Goal: Use online tool/utility: Utilize a website feature to perform a specific function

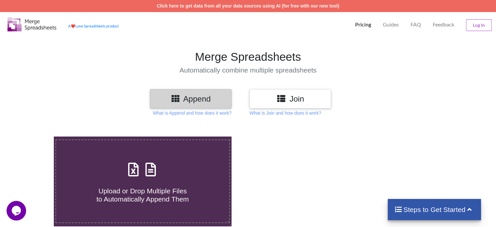
scroll to position [33, 0]
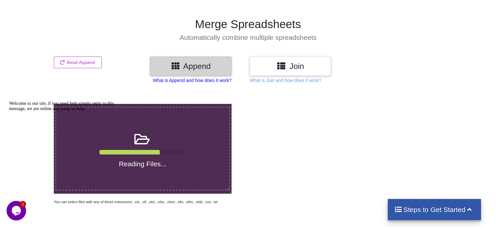
click at [210, 79] on p "What is Append and how does it work?" at bounding box center [192, 80] width 79 height 7
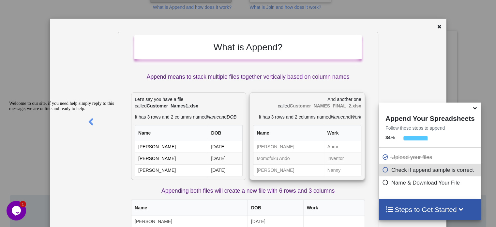
scroll to position [300, 0]
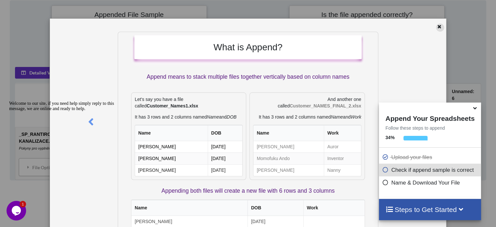
click at [438, 27] on icon at bounding box center [440, 25] width 6 height 5
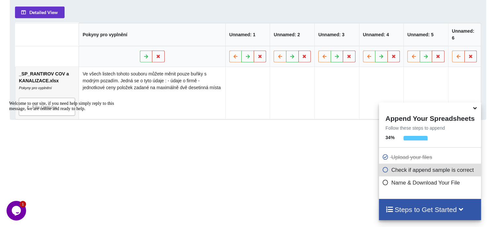
scroll to position [298, 0]
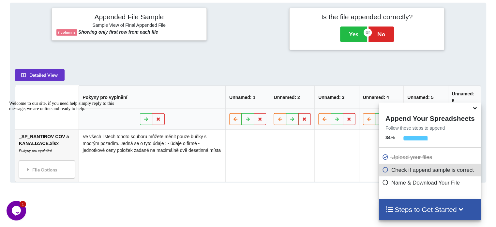
click at [478, 109] on icon at bounding box center [475, 107] width 7 height 6
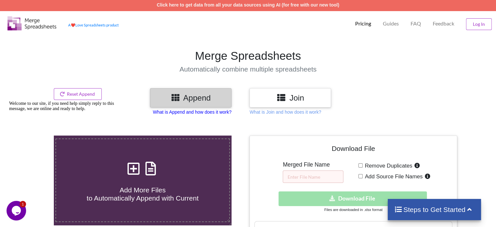
scroll to position [0, 0]
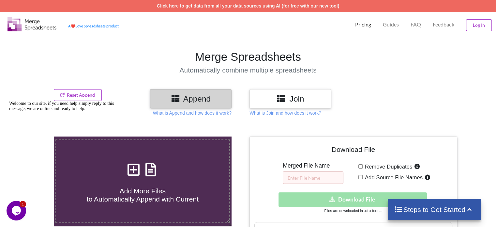
click at [279, 98] on icon at bounding box center [281, 98] width 9 height 8
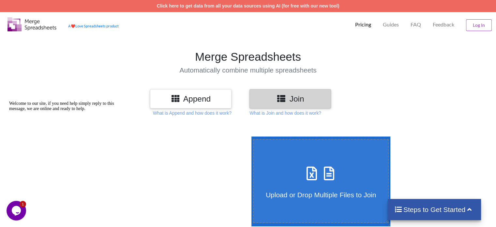
click at [190, 103] on h3 "Append" at bounding box center [191, 98] width 72 height 9
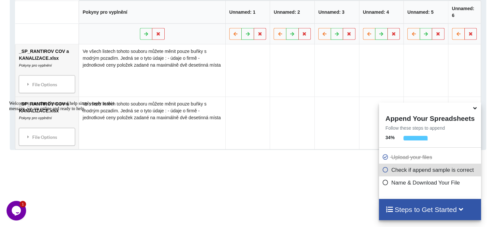
scroll to position [285, 0]
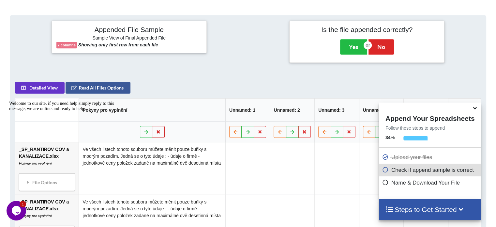
click at [160, 131] on button at bounding box center [158, 132] width 13 height 12
click at [116, 111] on div "Welcome to our site, if you need help simply reply to this message, we are onli…" at bounding box center [67, 106] width 117 height 10
click at [114, 111] on div "Welcome to our site, if you need help simply reply to this message, we are onli…" at bounding box center [67, 106] width 117 height 10
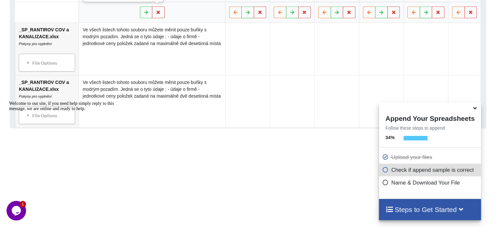
scroll to position [350, 0]
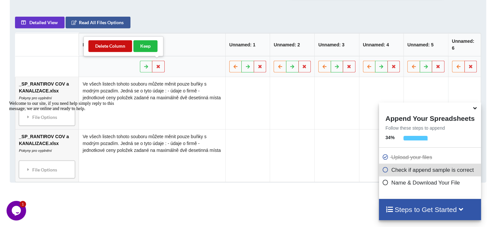
click at [114, 44] on button "Delete Column" at bounding box center [110, 46] width 44 height 12
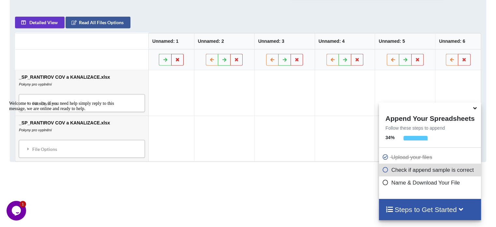
click at [175, 58] on icon at bounding box center [178, 59] width 6 height 4
click at [138, 42] on button "Delete Column" at bounding box center [126, 39] width 44 height 12
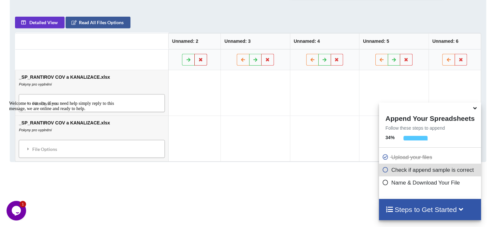
click at [198, 57] on icon at bounding box center [201, 59] width 6 height 4
click at [154, 40] on button "Delete Column" at bounding box center [149, 39] width 44 height 12
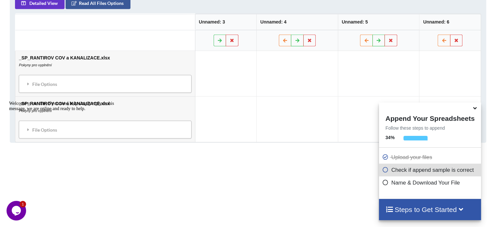
scroll to position [362, 0]
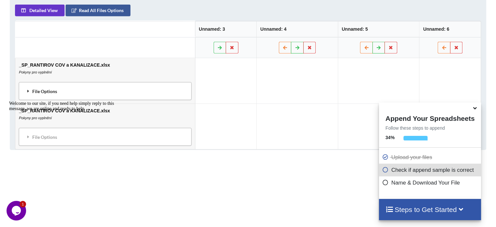
click at [33, 89] on div "File Options" at bounding box center [105, 91] width 169 height 14
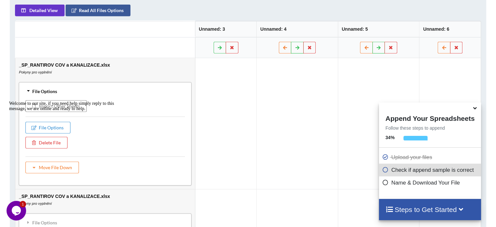
click at [147, 71] on td "_SP_RANTIROV COV a KANALIZACE.xlsx Pokyny pro vyplnění File Options Import Othe…" at bounding box center [105, 123] width 180 height 131
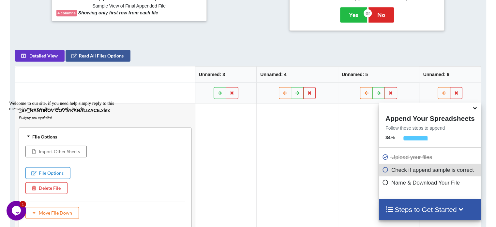
scroll to position [317, 0]
click at [229, 91] on button at bounding box center [232, 93] width 13 height 12
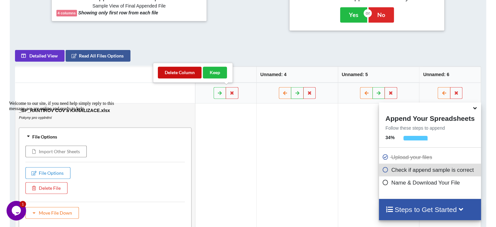
click at [172, 70] on button "Delete Column" at bounding box center [180, 73] width 44 height 12
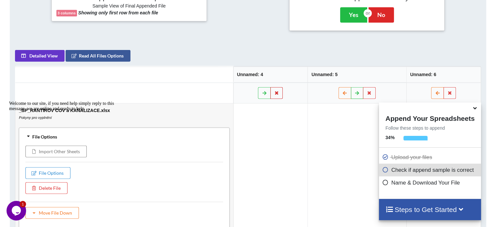
click at [274, 92] on icon at bounding box center [277, 93] width 6 height 4
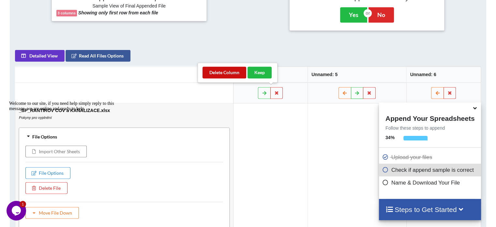
click at [221, 72] on button "Delete Column" at bounding box center [225, 73] width 44 height 12
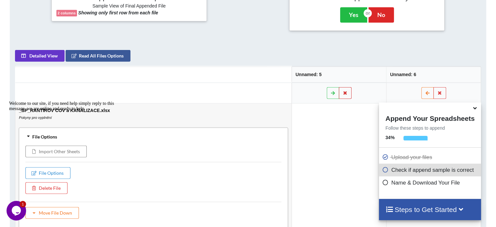
click at [343, 91] on icon at bounding box center [345, 93] width 6 height 4
click at [294, 73] on button "Delete Column" at bounding box center [294, 73] width 44 height 12
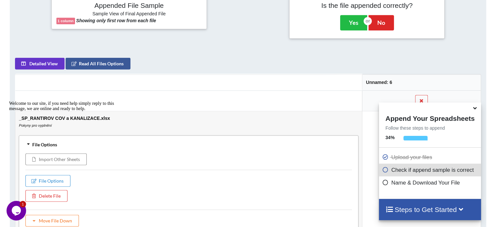
scroll to position [350, 0]
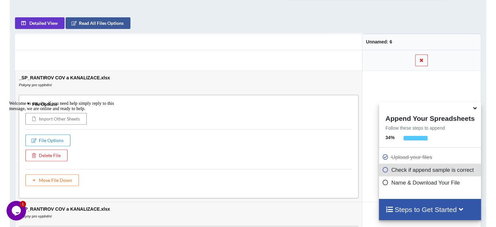
click at [420, 59] on icon at bounding box center [422, 60] width 6 height 4
click at [380, 38] on button "Delete Column" at bounding box center [373, 40] width 44 height 12
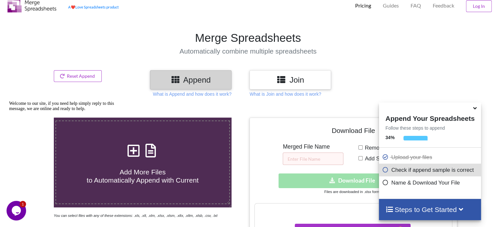
scroll to position [0, 0]
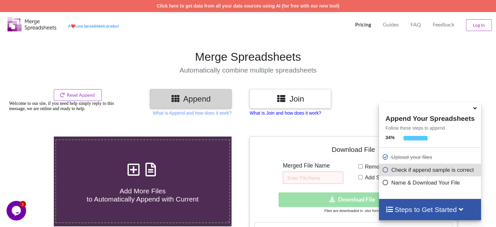
click at [279, 114] on p "What is Join and how does it work?" at bounding box center [284, 113] width 71 height 7
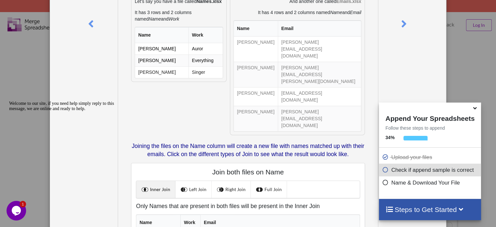
scroll to position [130, 0]
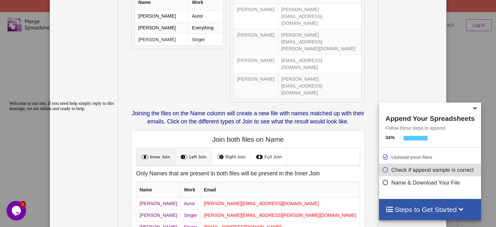
click at [196, 148] on link "Left Join" at bounding box center [193, 156] width 36 height 17
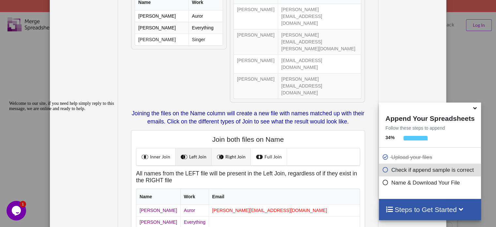
click at [224, 148] on link "Right Join" at bounding box center [231, 156] width 39 height 17
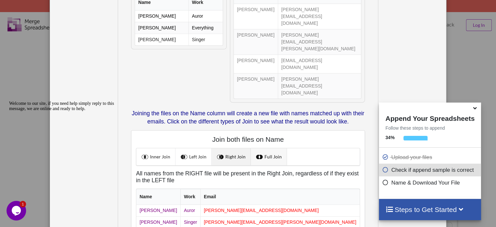
click at [265, 148] on link "Full Join" at bounding box center [269, 156] width 36 height 17
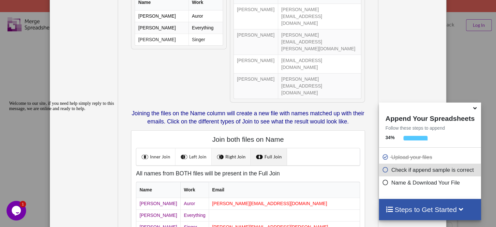
click at [238, 148] on link "Right Join" at bounding box center [231, 156] width 39 height 17
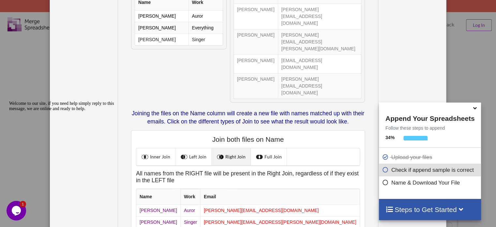
click at [214, 148] on link "Right Join" at bounding box center [231, 156] width 39 height 17
click at [182, 152] on span at bounding box center [185, 156] width 8 height 8
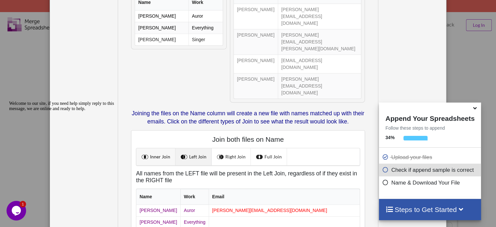
click at [158, 148] on link "Inner Join" at bounding box center [155, 156] width 39 height 17
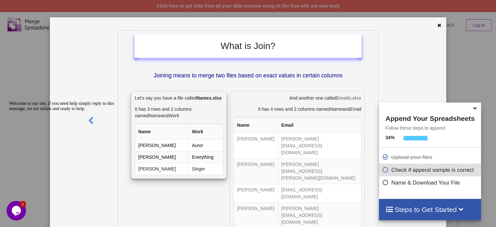
scroll to position [0, 0]
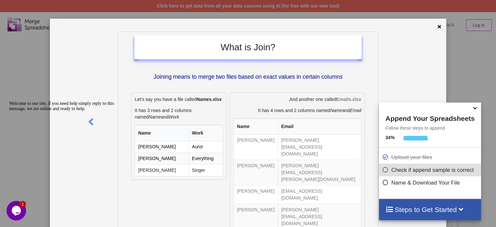
click at [437, 26] on icon at bounding box center [440, 25] width 6 height 5
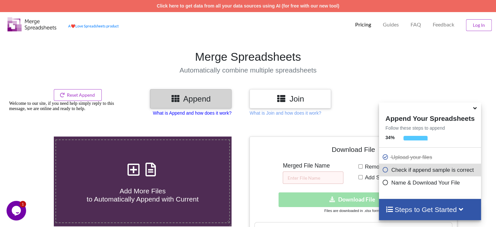
click at [192, 113] on p "What is Append and how does it work?" at bounding box center [192, 113] width 79 height 7
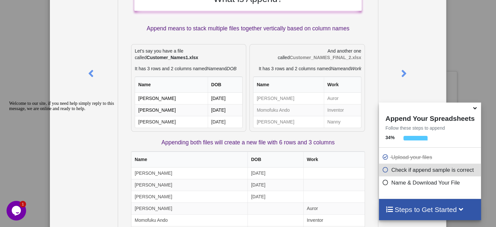
scroll to position [104, 0]
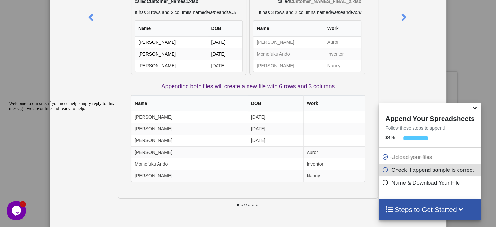
click at [240, 203] on icon at bounding box center [241, 204] width 3 height 2
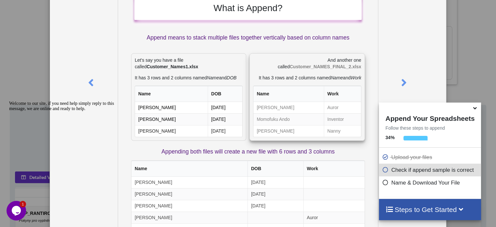
scroll to position [65, 0]
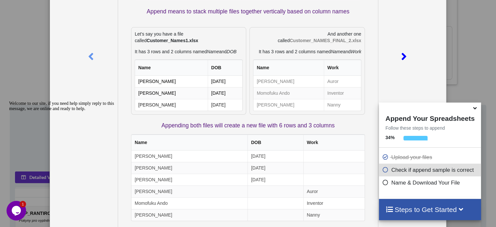
click at [402, 55] on icon at bounding box center [403, 53] width 13 height 11
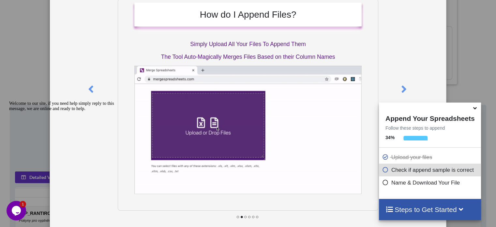
scroll to position [45, 0]
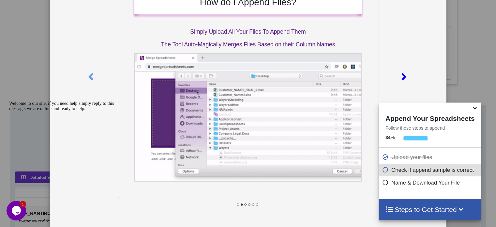
click at [399, 74] on icon at bounding box center [403, 73] width 13 height 11
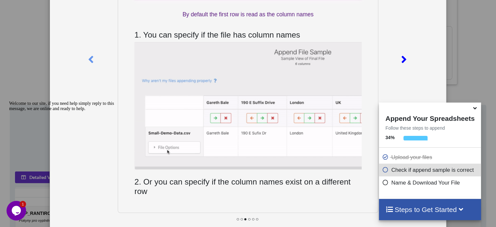
scroll to position [65, 0]
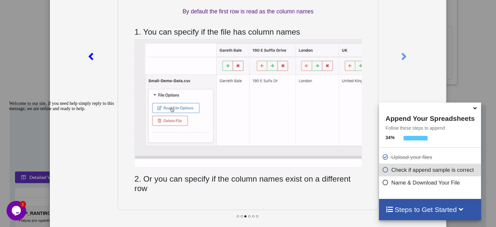
click at [92, 56] on icon at bounding box center [90, 53] width 13 height 11
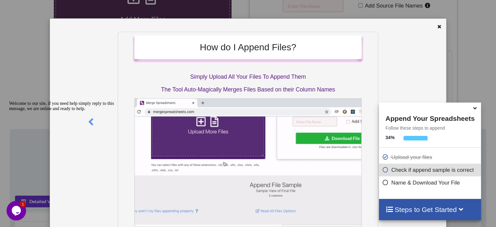
scroll to position [33, 0]
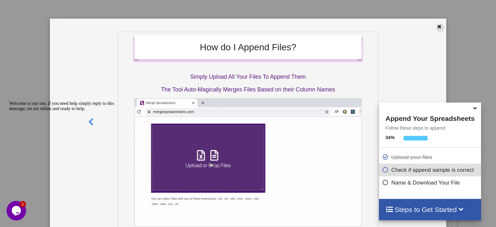
click at [437, 25] on icon at bounding box center [440, 25] width 6 height 5
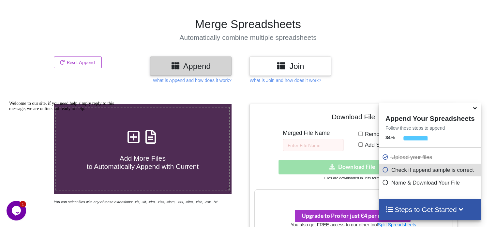
click at [188, 68] on h3 "Append" at bounding box center [191, 65] width 72 height 9
click at [159, 158] on span "Add More Files to Automatically Append with Current" at bounding box center [143, 162] width 112 height 16
click at [34, 104] on input "Add More Files to Automatically Append with Current" at bounding box center [34, 104] width 0 height 0
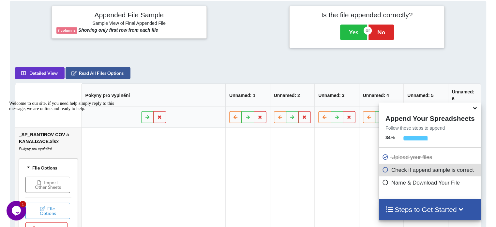
scroll to position [430, 0]
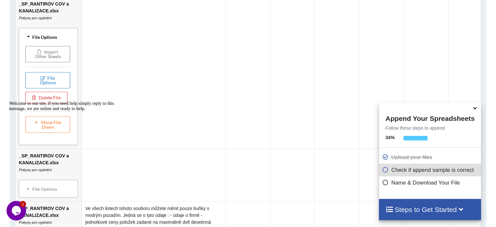
click at [58, 80] on button "File Options" at bounding box center [47, 80] width 45 height 16
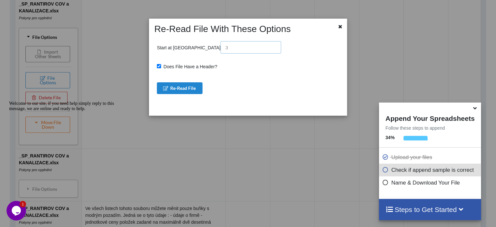
click at [220, 48] on input "text" at bounding box center [250, 47] width 61 height 12
drag, startPoint x: 201, startPoint y: 47, endPoint x: 167, endPoint y: 51, distance: 33.7
click at [170, 51] on p "Start at [GEOGRAPHIC_DATA]" at bounding box center [219, 47] width 124 height 12
drag, startPoint x: 185, startPoint y: 47, endPoint x: 194, endPoint y: 47, distance: 9.8
click at [220, 47] on input "text" at bounding box center [250, 47] width 61 height 12
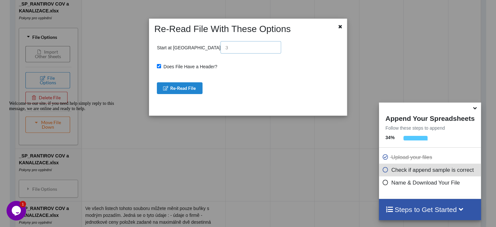
click at [220, 45] on input "text" at bounding box center [250, 47] width 61 height 12
type input "8"
click at [184, 89] on button "Re-Read File" at bounding box center [180, 88] width 46 height 12
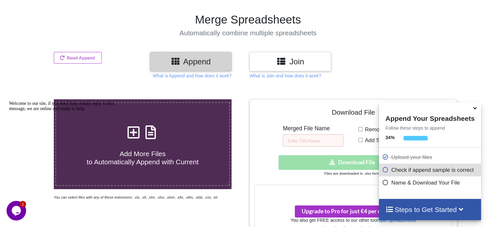
scroll to position [0, 0]
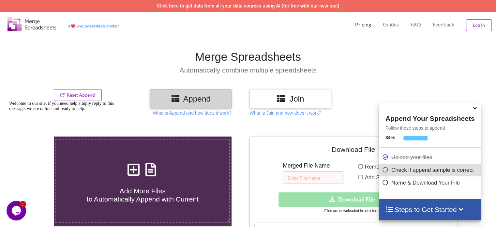
click at [78, 101] on div "Welcome to our site, if you need help simply reply to this message, we are onli…" at bounding box center [67, 106] width 117 height 10
click at [25, 22] on img at bounding box center [32, 24] width 49 height 14
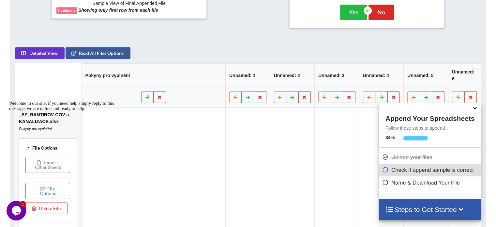
scroll to position [391, 0]
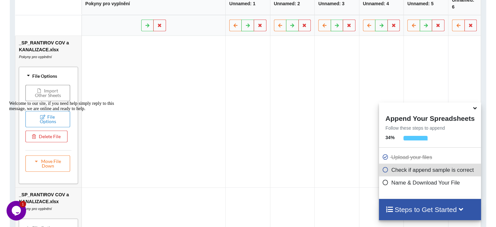
click at [37, 111] on div "Welcome to our site, if you need help simply reply to this message, we are onli…" at bounding box center [67, 106] width 117 height 10
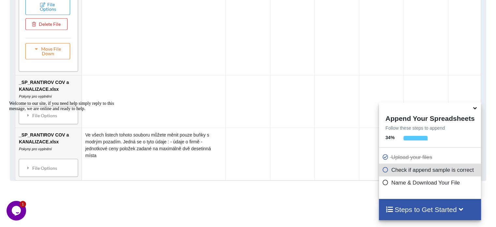
scroll to position [522, 0]
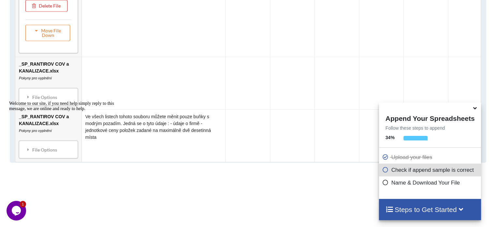
click at [9, 101] on icon "Chat attention grabber" at bounding box center [9, 101] width 0 height 0
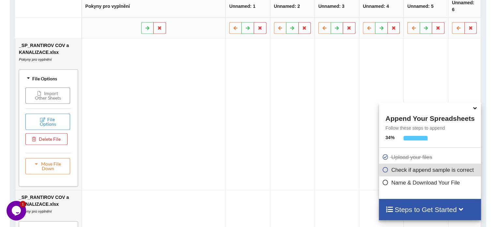
scroll to position [424, 0]
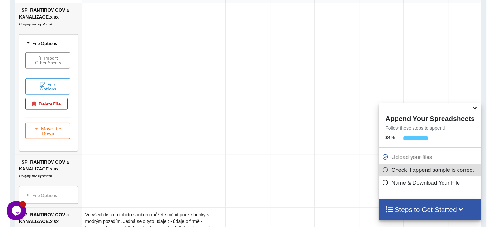
click at [45, 102] on button "Delete File" at bounding box center [46, 104] width 42 height 12
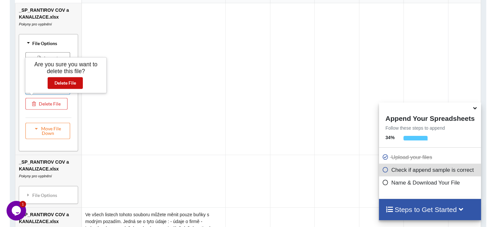
click at [65, 83] on button "Delete File" at bounding box center [65, 83] width 35 height 12
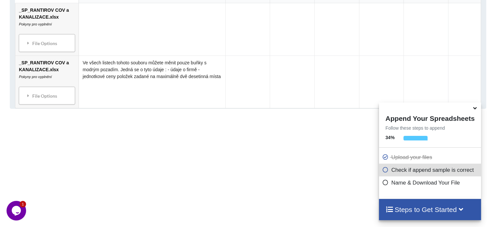
scroll to position [391, 0]
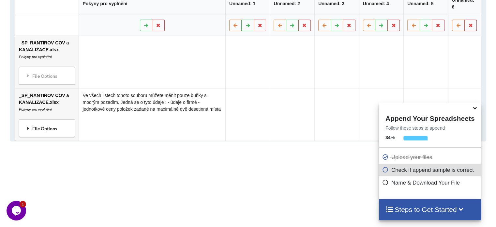
click at [28, 128] on icon at bounding box center [28, 128] width 6 height 5
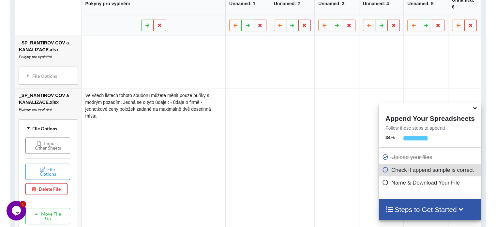
click at [56, 186] on button "Delete File" at bounding box center [46, 189] width 42 height 12
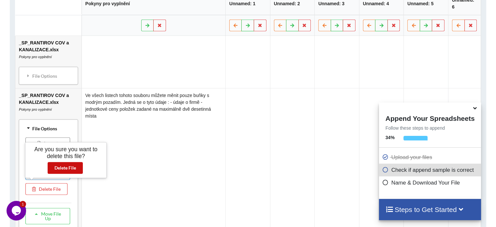
click at [63, 169] on button "Delete File" at bounding box center [65, 168] width 35 height 12
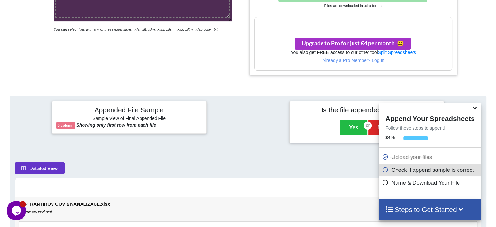
scroll to position [298, 0]
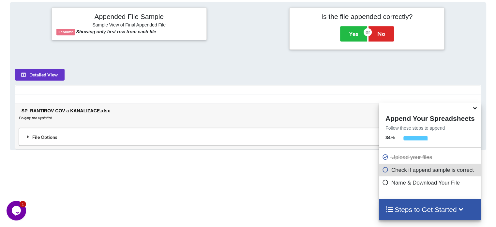
click at [24, 135] on div "File Options" at bounding box center [248, 137] width 454 height 14
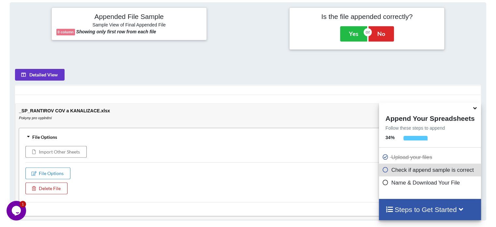
click at [48, 189] on button "Delete File" at bounding box center [46, 188] width 42 height 12
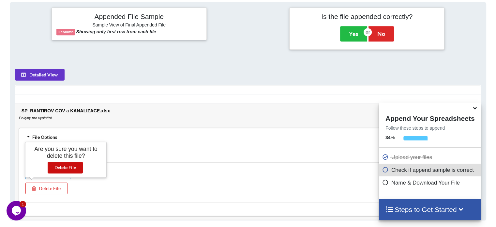
click at [63, 168] on button "Delete File" at bounding box center [65, 167] width 35 height 12
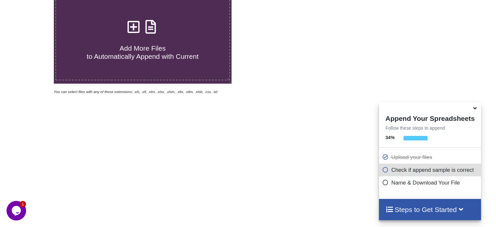
scroll to position [44, 0]
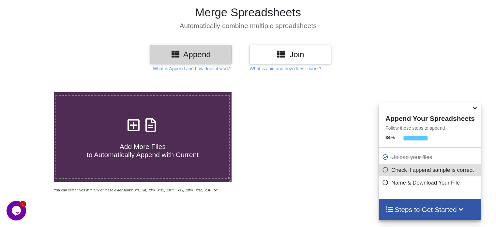
click at [187, 119] on div "Add More Files to Automatically Append with Current" at bounding box center [142, 137] width 173 height 44
click at [34, 92] on input "Add More Files to Automatically Append with Current" at bounding box center [34, 92] width 0 height 0
click at [209, 70] on p "What is Append and how does it work?" at bounding box center [192, 68] width 79 height 7
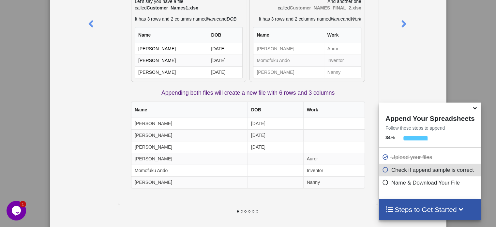
scroll to position [0, 0]
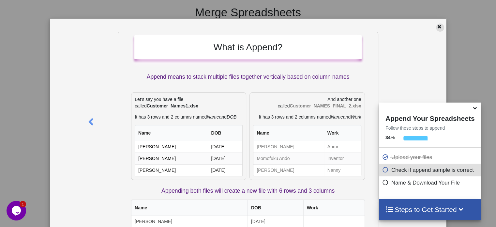
click at [439, 27] on icon at bounding box center [440, 25] width 6 height 5
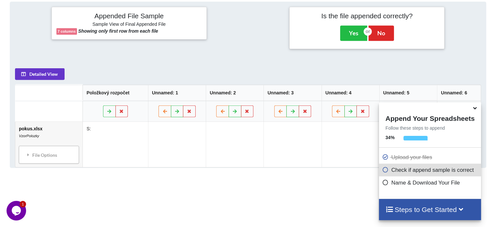
scroll to position [300, 0]
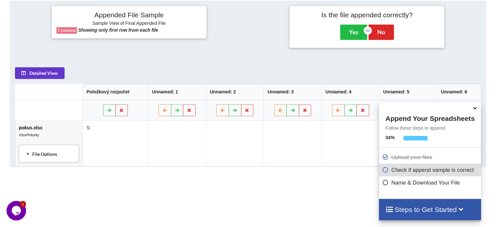
click at [54, 155] on div "File Options" at bounding box center [49, 154] width 56 height 14
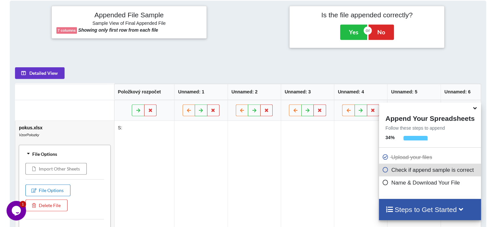
click at [54, 191] on button "File Options" at bounding box center [47, 190] width 45 height 12
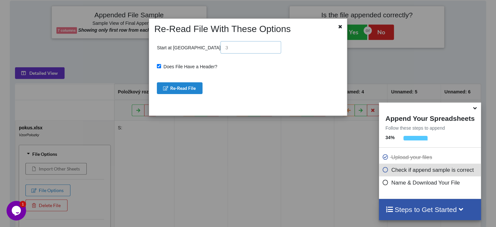
drag, startPoint x: 201, startPoint y: 47, endPoint x: 166, endPoint y: 49, distance: 34.6
click at [166, 49] on p "Start at [GEOGRAPHIC_DATA]" at bounding box center [219, 47] width 124 height 12
type input "8"
click at [188, 87] on button "Re-Read File" at bounding box center [180, 88] width 46 height 12
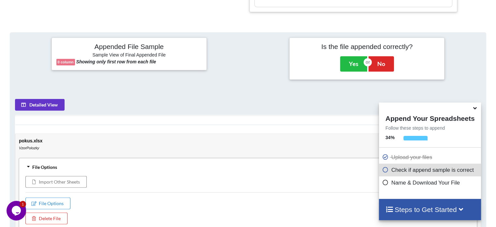
scroll to position [303, 0]
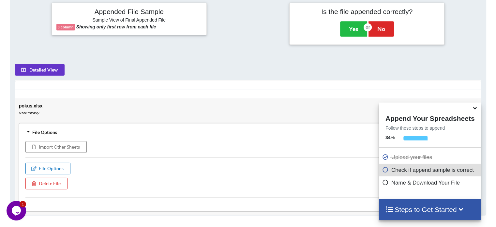
click at [51, 164] on button "File Options" at bounding box center [47, 168] width 45 height 12
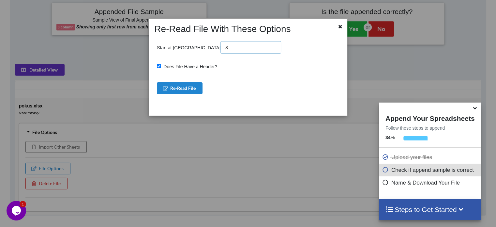
drag, startPoint x: 193, startPoint y: 47, endPoint x: 180, endPoint y: 47, distance: 12.7
click at [180, 47] on p "Start at Row 8" at bounding box center [219, 47] width 124 height 12
type input "6"
click at [157, 67] on input "Does File Have a Header?" at bounding box center [159, 66] width 4 height 4
checkbox input "false"
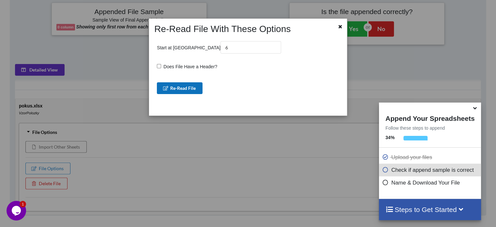
click at [168, 85] on button "Re-Read File" at bounding box center [180, 88] width 46 height 12
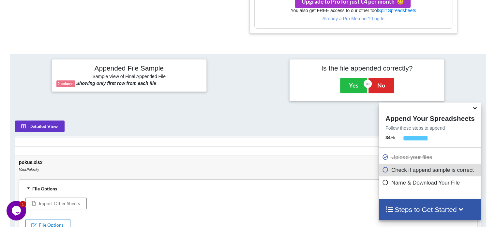
scroll to position [294, 0]
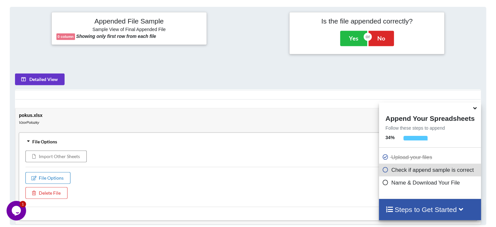
click at [34, 178] on icon at bounding box center [34, 177] width 6 height 4
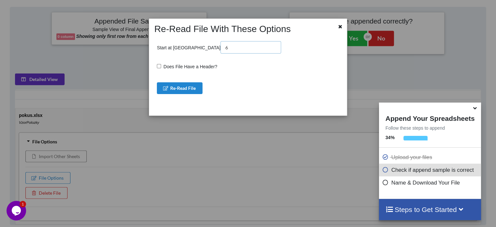
drag, startPoint x: 191, startPoint y: 47, endPoint x: 178, endPoint y: 48, distance: 13.1
click at [178, 48] on p "Start at Row 6" at bounding box center [219, 47] width 124 height 12
click at [163, 66] on span "Does File Have a Header?" at bounding box center [189, 66] width 56 height 5
click at [161, 66] on input "Does File Have a Header?" at bounding box center [159, 66] width 4 height 4
checkbox input "true"
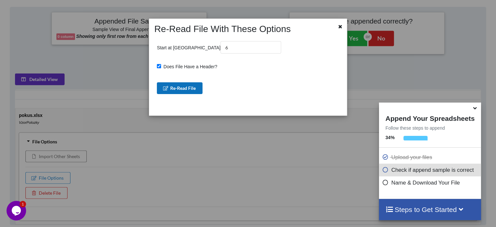
click at [177, 90] on button "Re-Read File" at bounding box center [180, 88] width 46 height 12
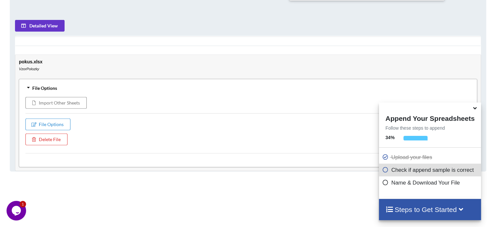
scroll to position [336, 0]
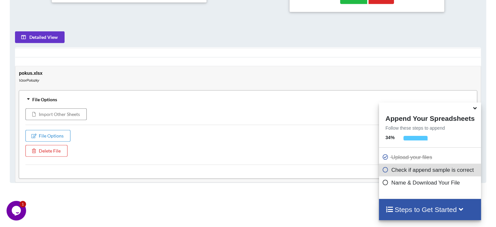
click at [28, 97] on icon at bounding box center [28, 99] width 5 height 6
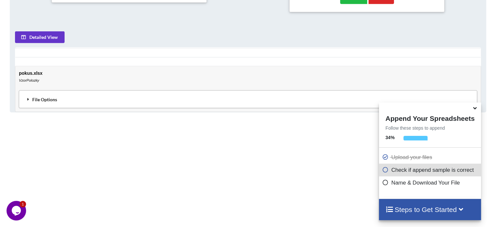
click at [28, 97] on icon at bounding box center [28, 99] width 6 height 5
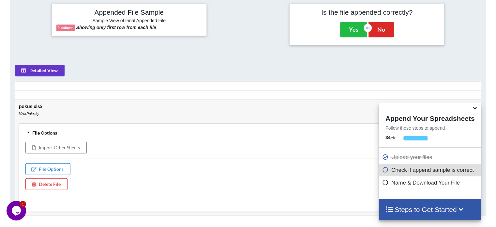
scroll to position [303, 0]
click at [35, 112] on icon "VzorPolozky" at bounding box center [29, 113] width 20 height 4
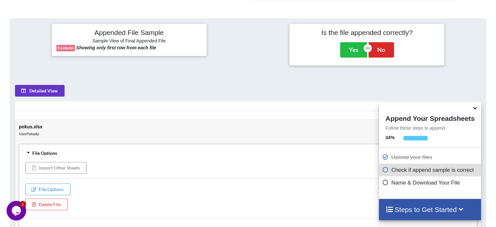
scroll to position [294, 0]
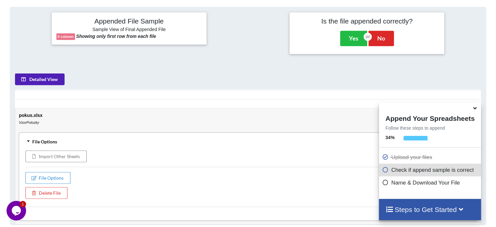
click at [42, 78] on button "Detailed View" at bounding box center [40, 79] width 50 height 12
click at [115, 36] on b "Showing first 5 rows from each file" at bounding box center [114, 36] width 76 height 5
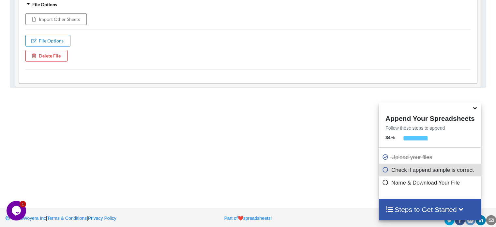
scroll to position [433, 0]
